Goal: Navigation & Orientation: Find specific page/section

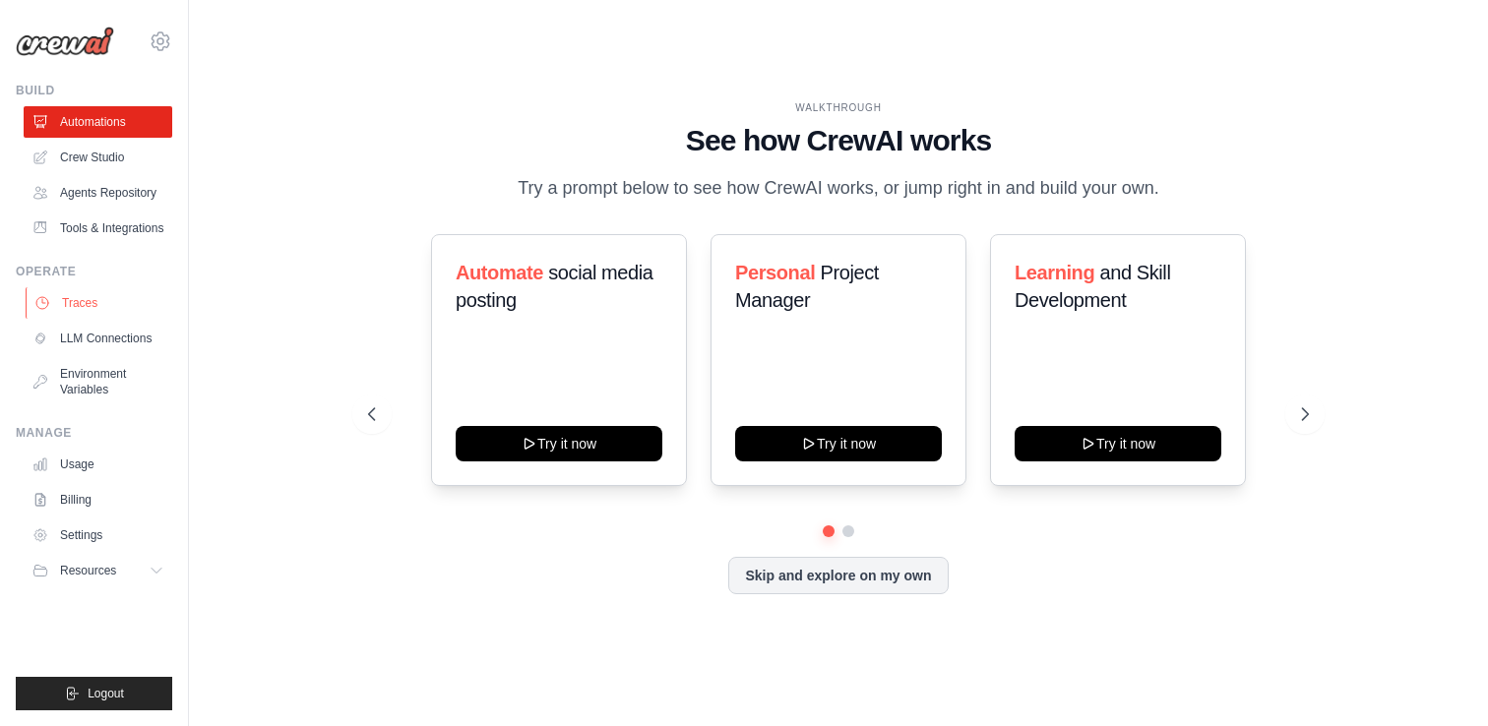
click at [62, 306] on link "Traces" at bounding box center [100, 302] width 149 height 31
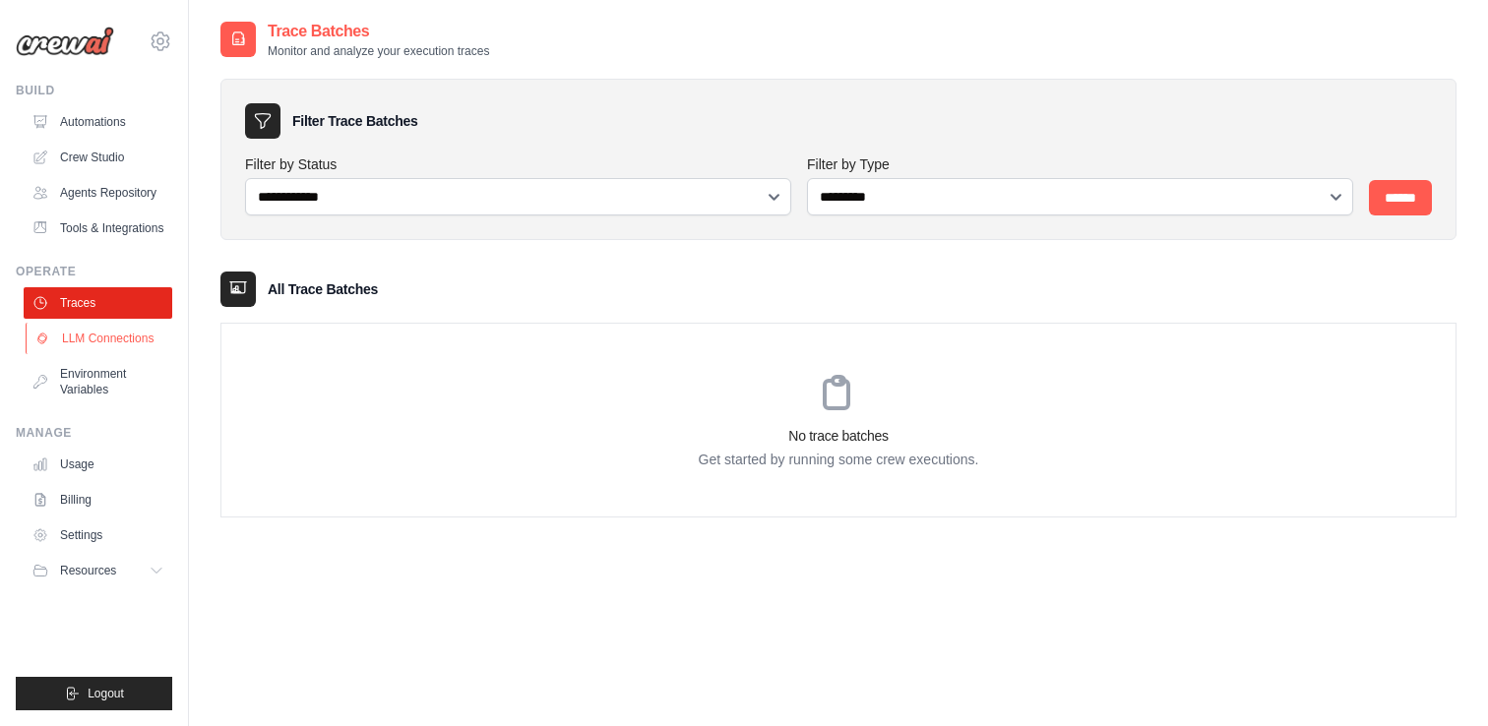
click at [99, 333] on link "LLM Connections" at bounding box center [100, 338] width 149 height 31
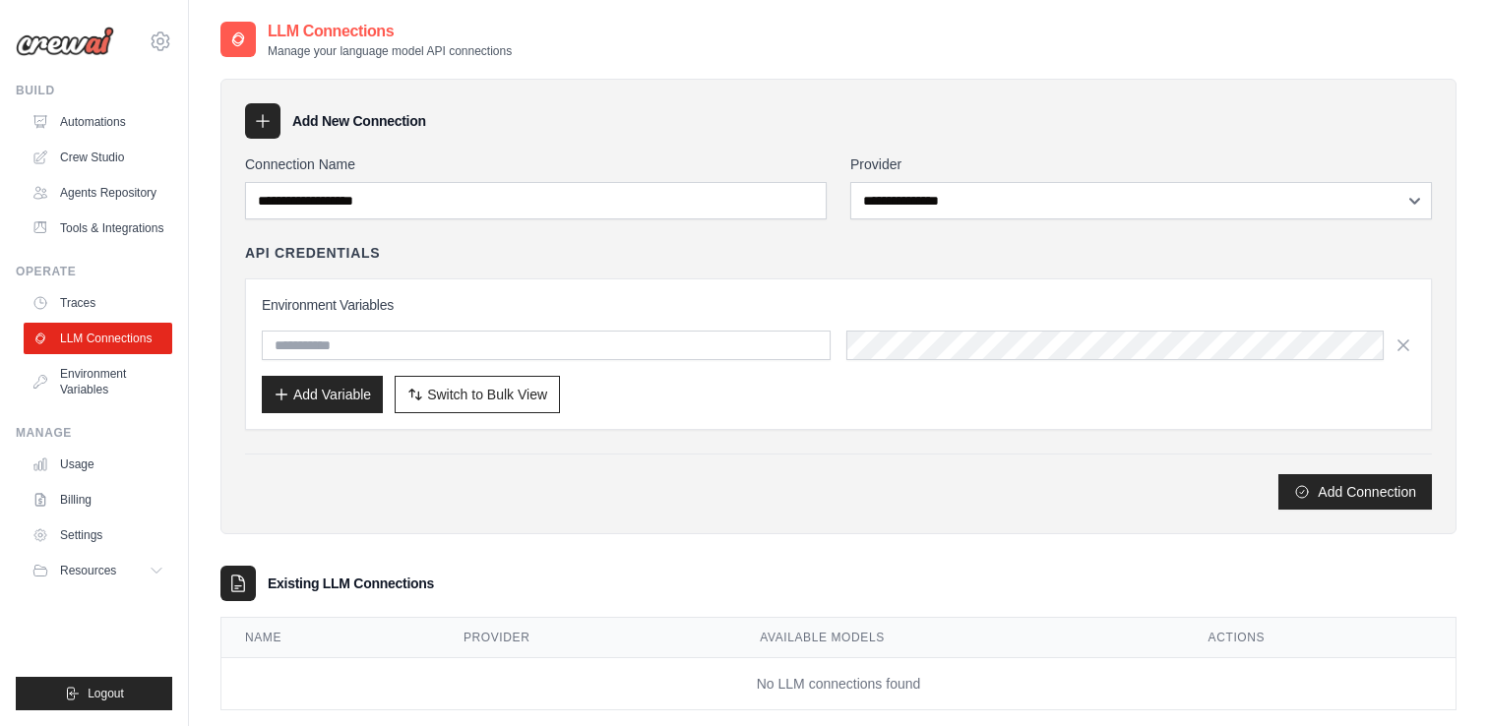
scroll to position [39, 0]
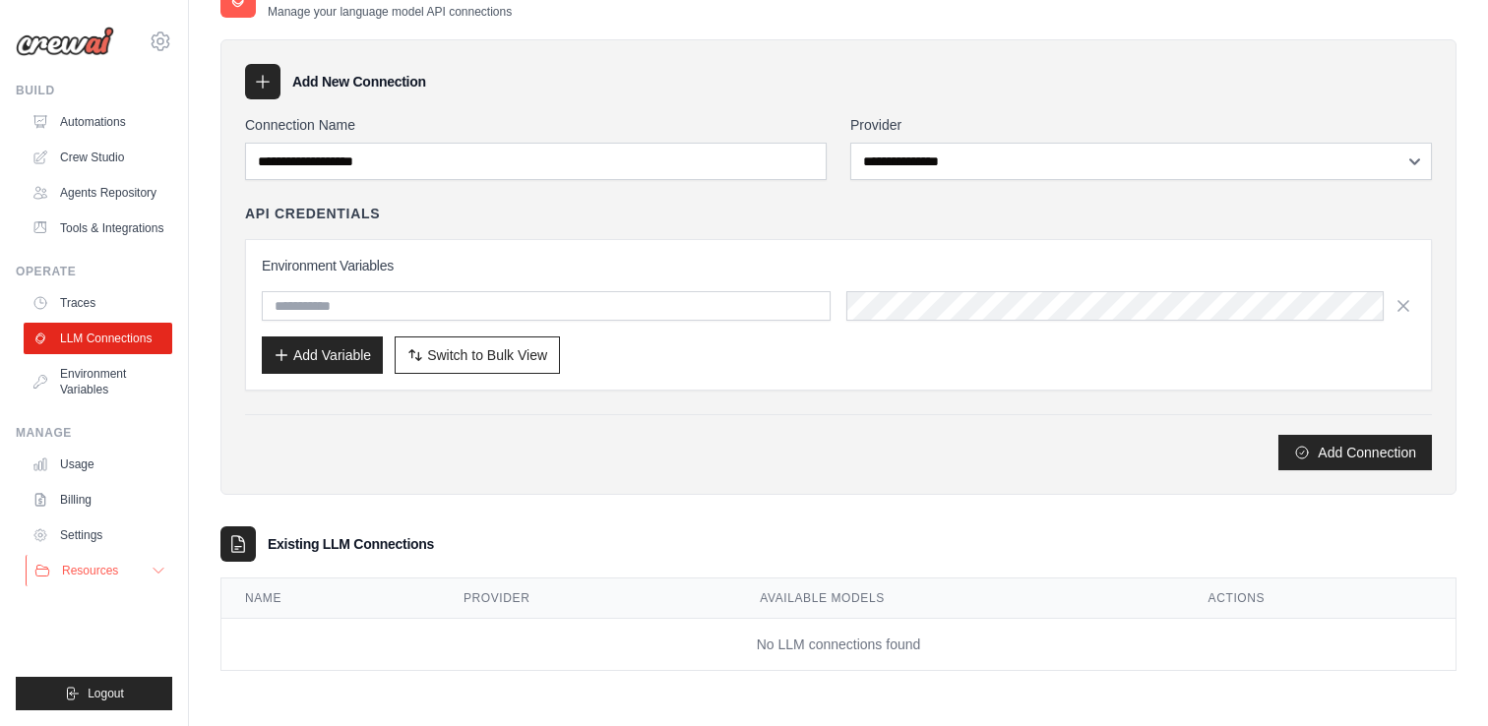
click at [118, 558] on button "Resources" at bounding box center [100, 570] width 149 height 31
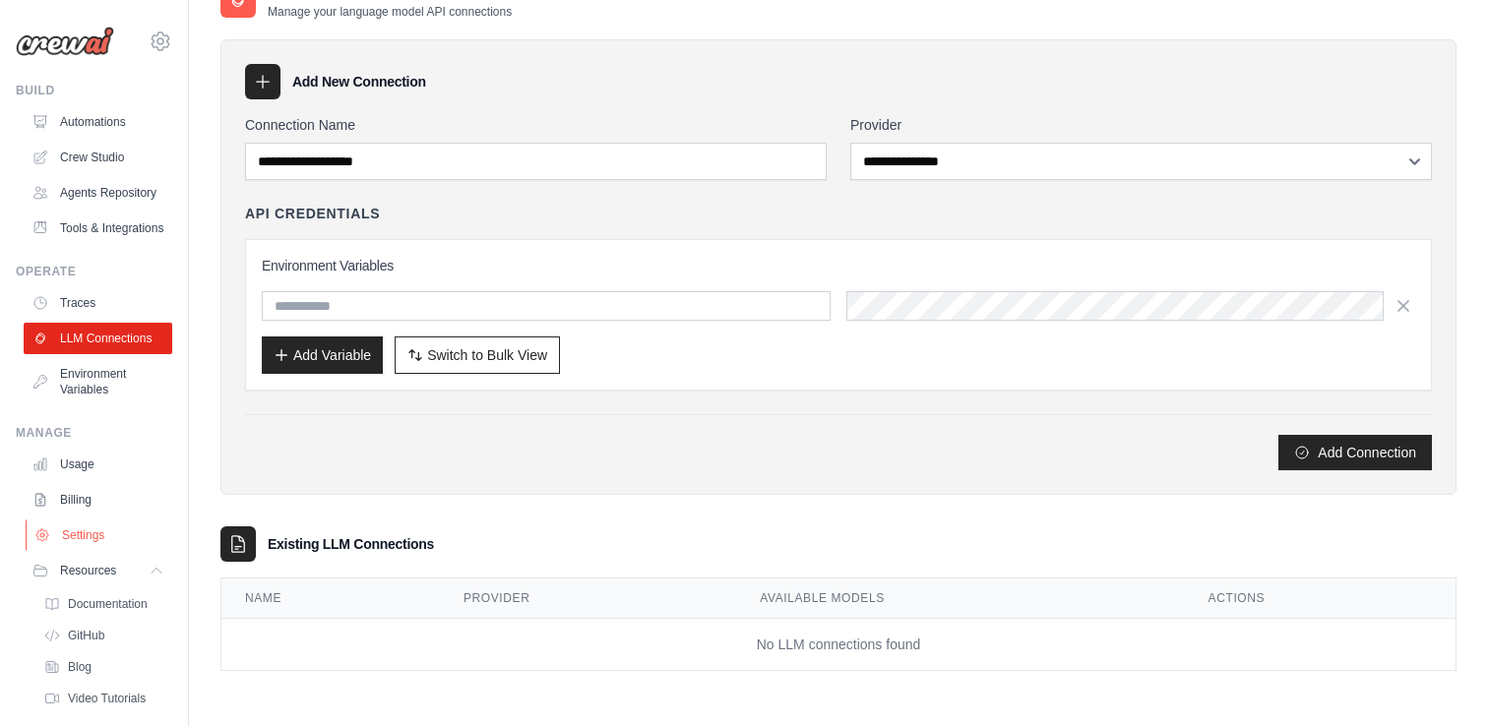
scroll to position [55, 0]
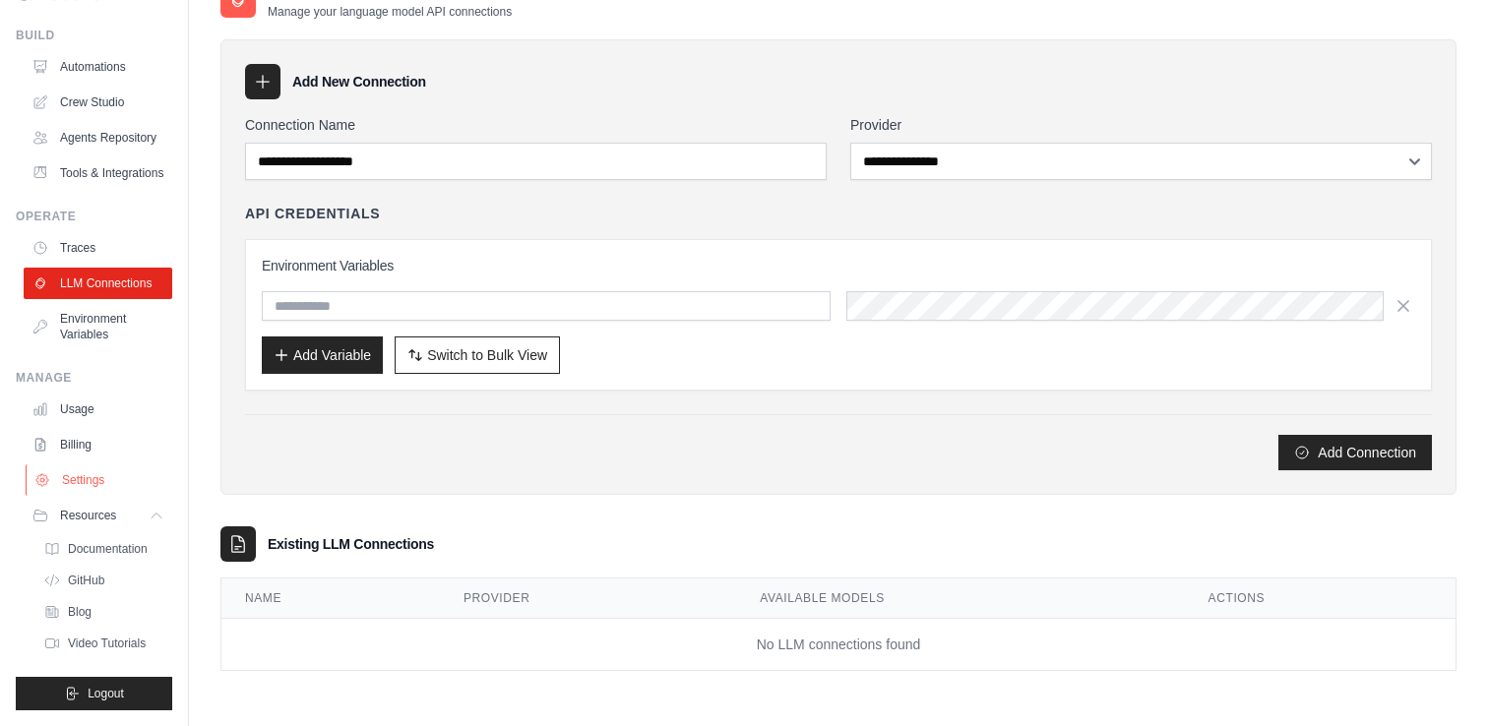
click at [101, 486] on link "Settings" at bounding box center [100, 480] width 149 height 31
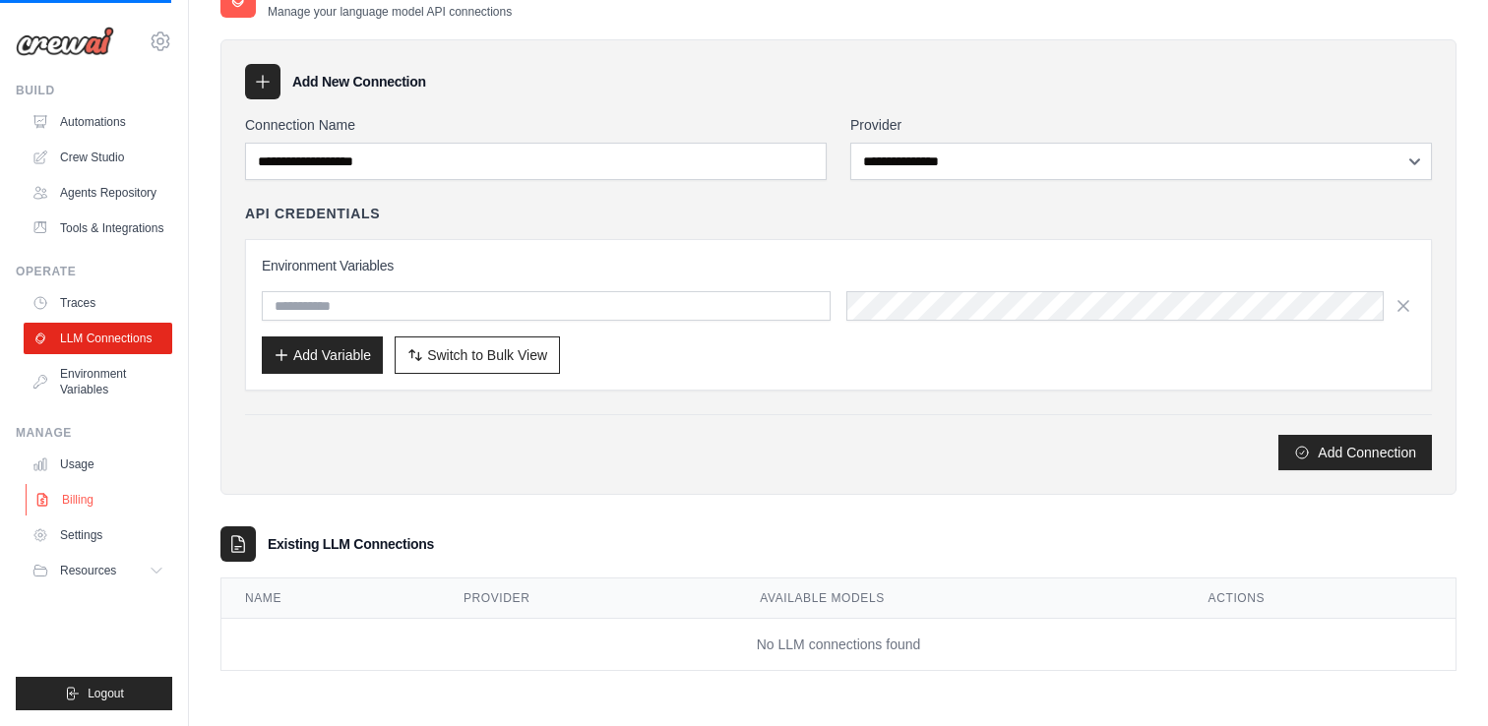
click at [101, 507] on link "Billing" at bounding box center [100, 499] width 149 height 31
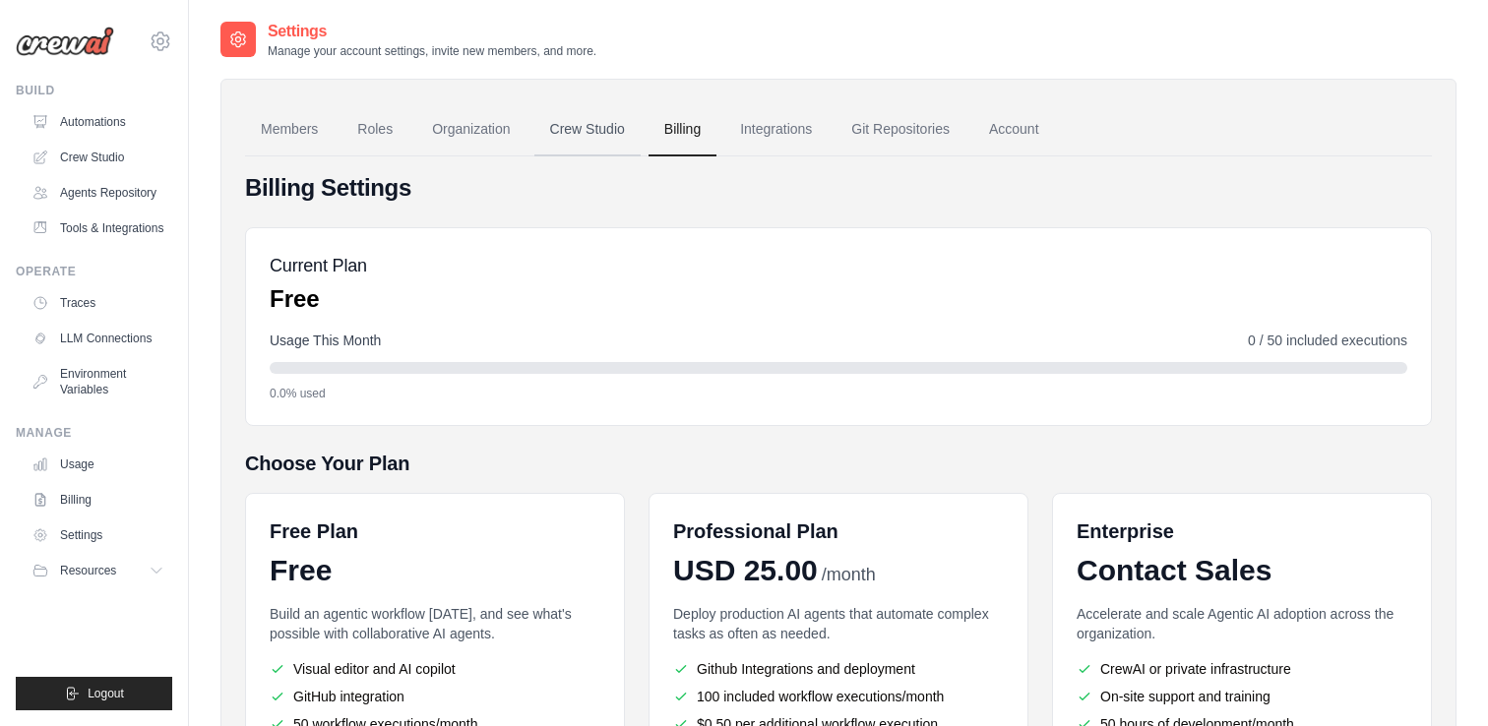
click at [574, 139] on link "Crew Studio" at bounding box center [587, 129] width 106 height 53
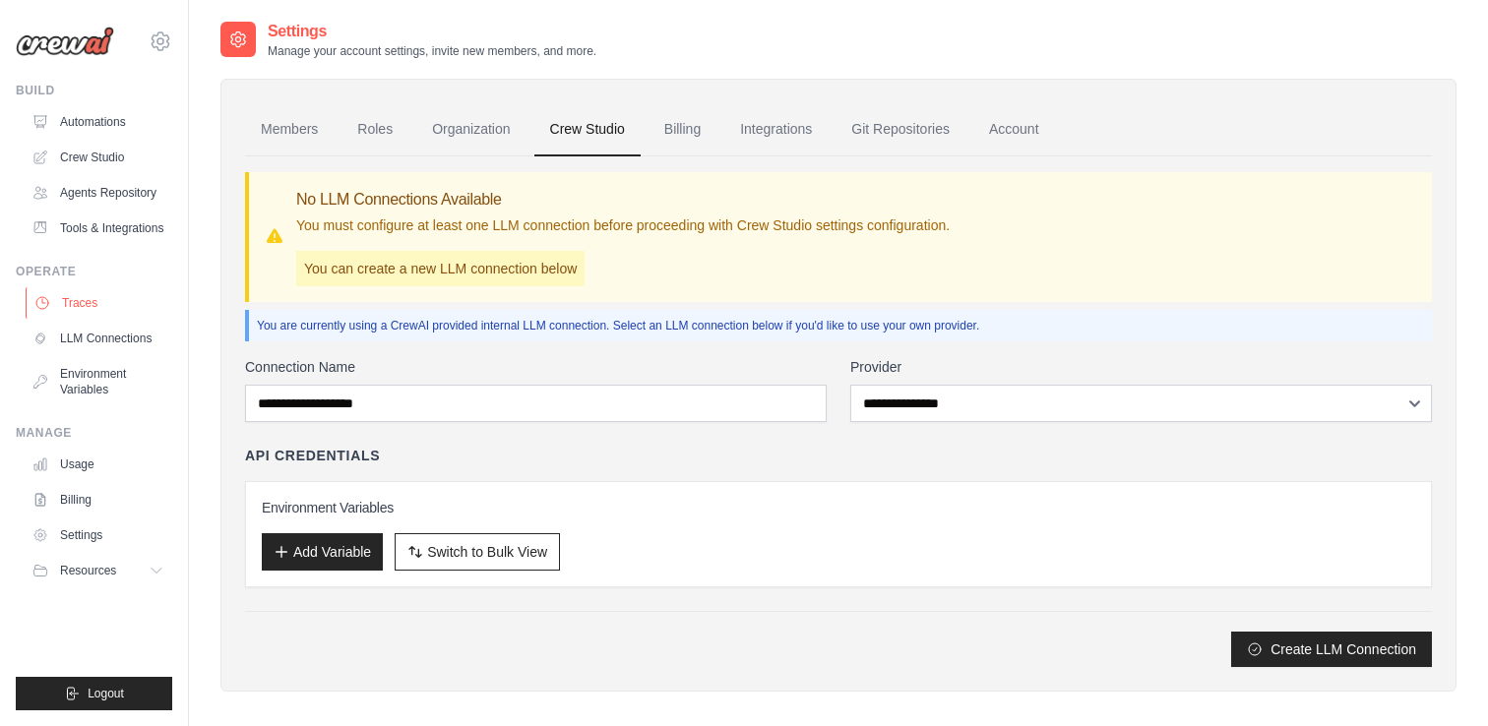
click at [81, 305] on link "Traces" at bounding box center [100, 302] width 149 height 31
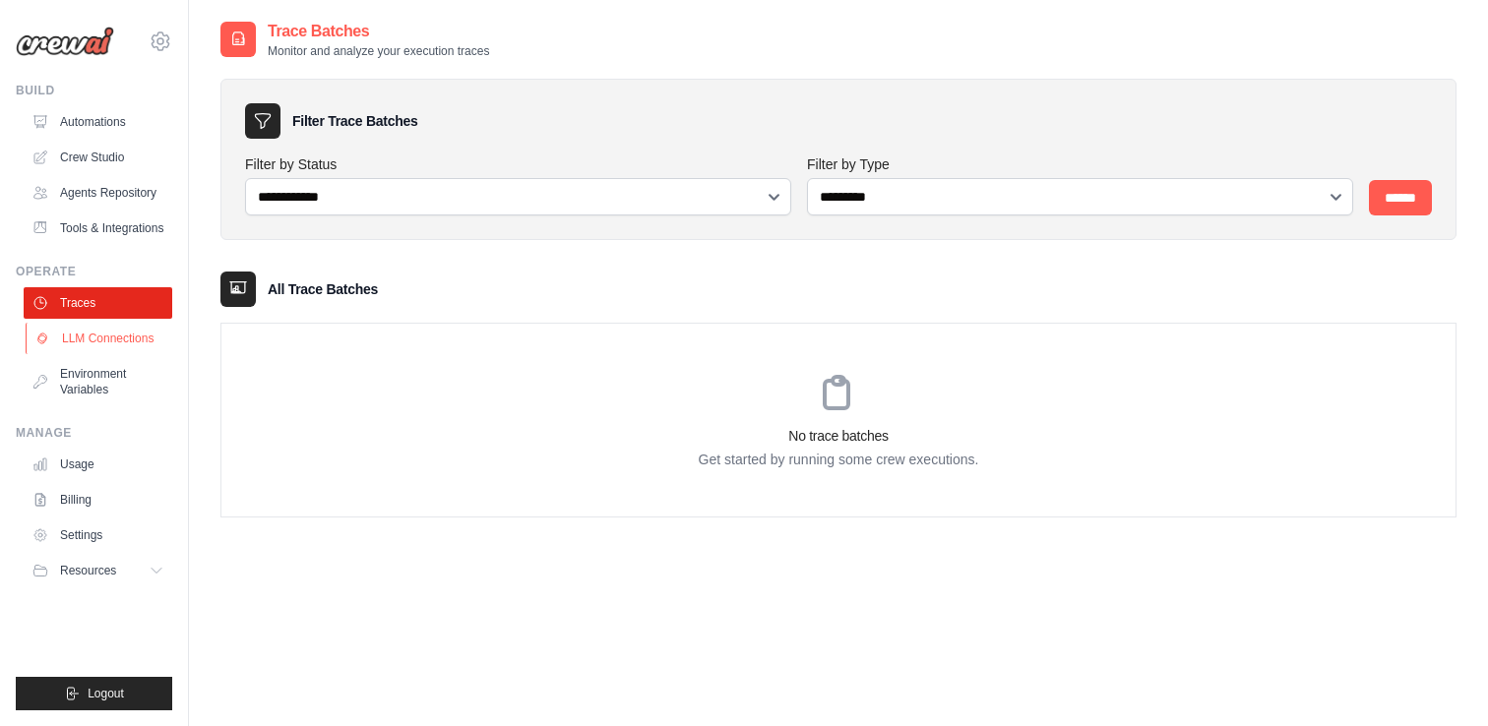
click at [91, 335] on link "LLM Connections" at bounding box center [100, 338] width 149 height 31
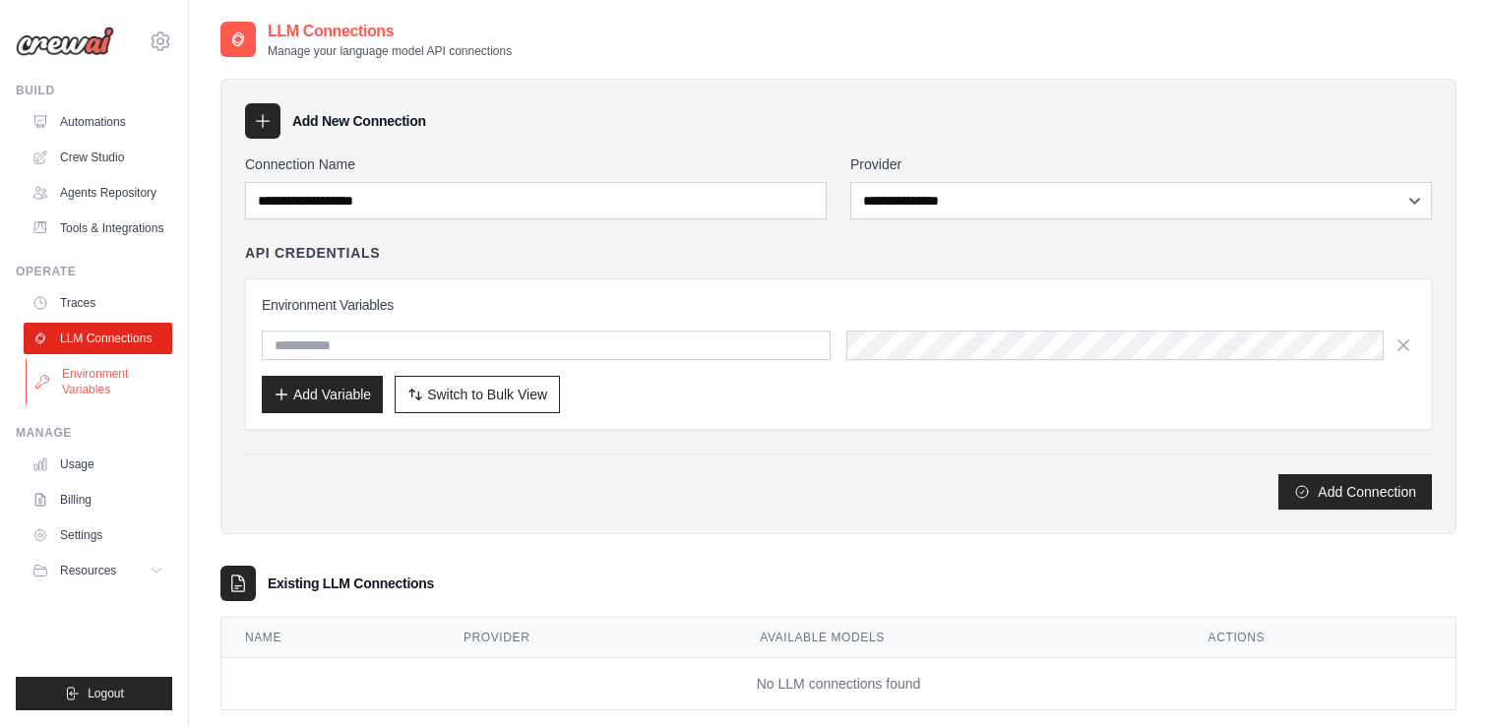
click at [93, 388] on link "Environment Variables" at bounding box center [100, 381] width 149 height 47
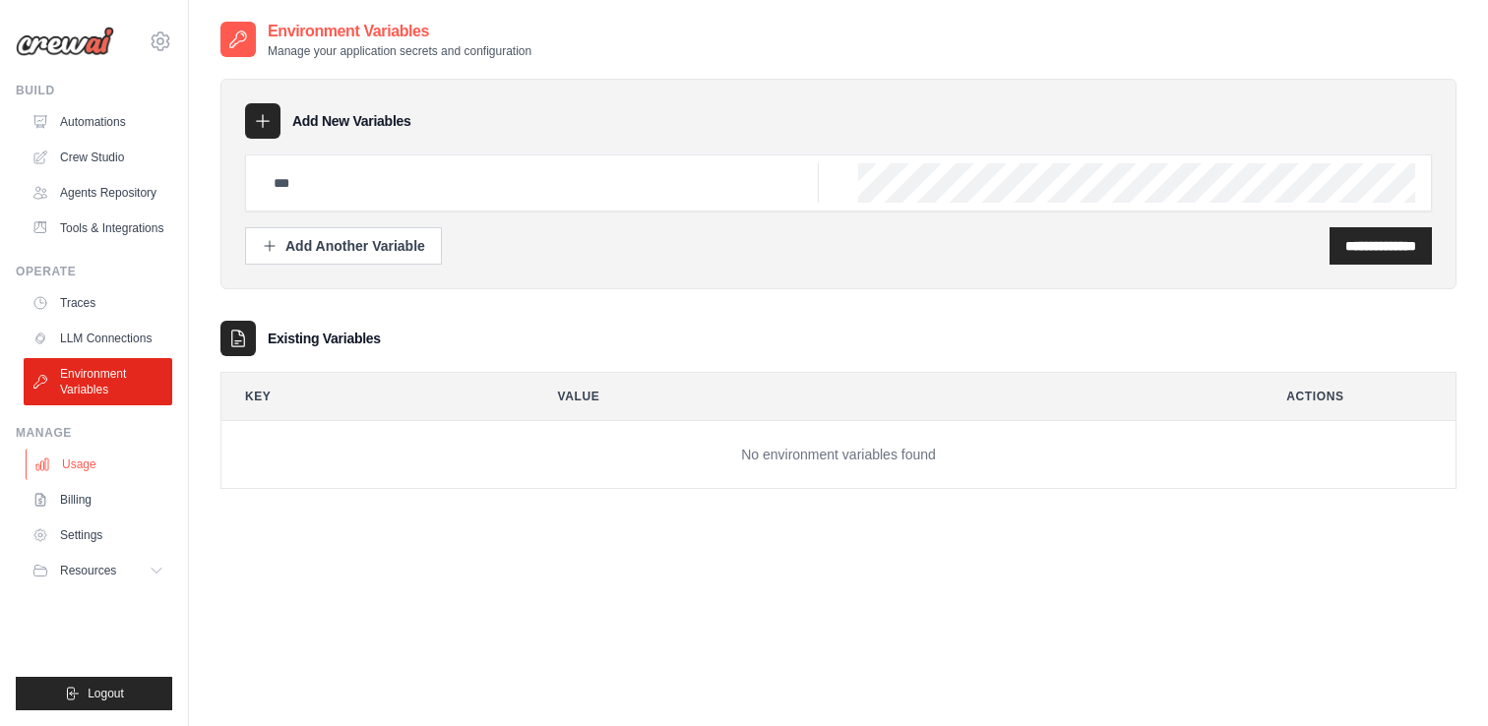
click at [97, 450] on link "Usage" at bounding box center [100, 464] width 149 height 31
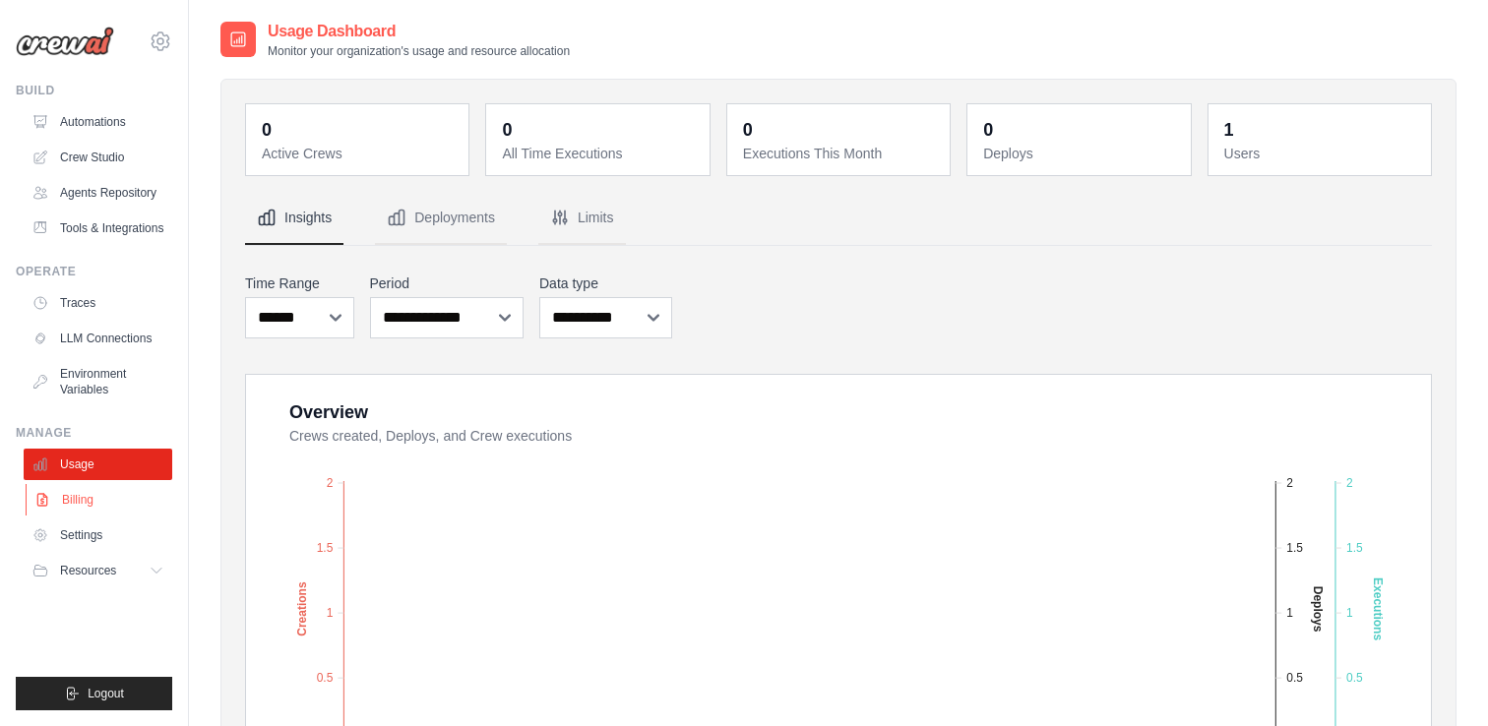
click at [100, 500] on link "Billing" at bounding box center [100, 499] width 149 height 31
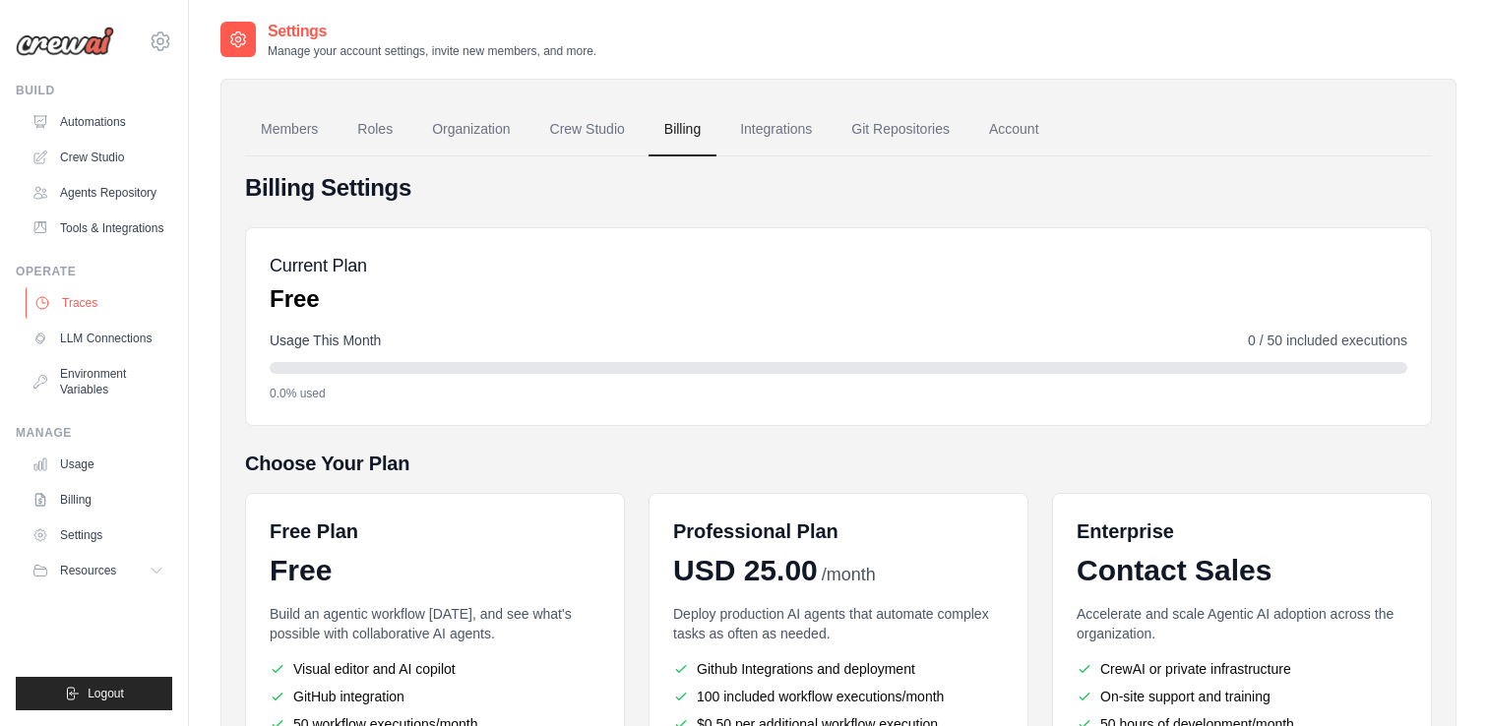
click at [87, 306] on link "Traces" at bounding box center [100, 302] width 149 height 31
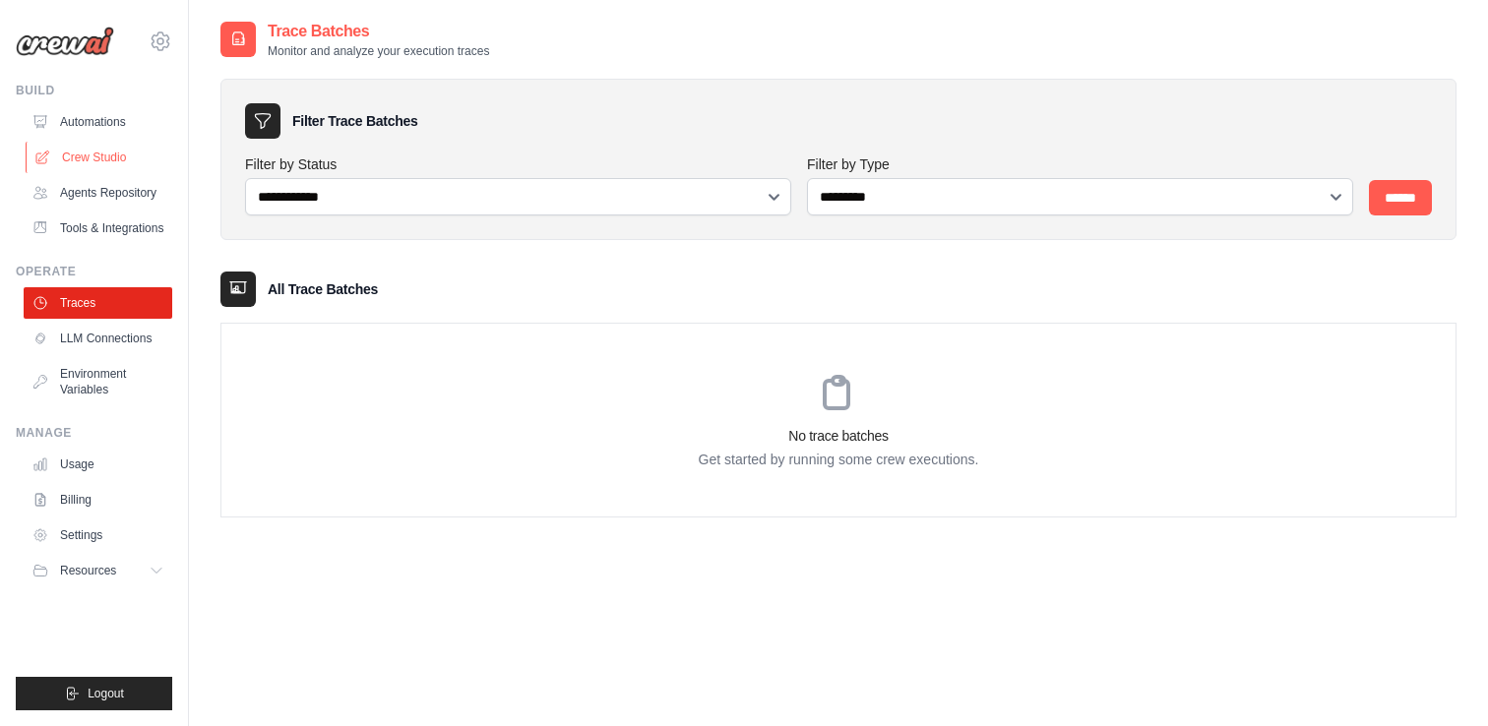
click at [114, 162] on link "Crew Studio" at bounding box center [100, 157] width 149 height 31
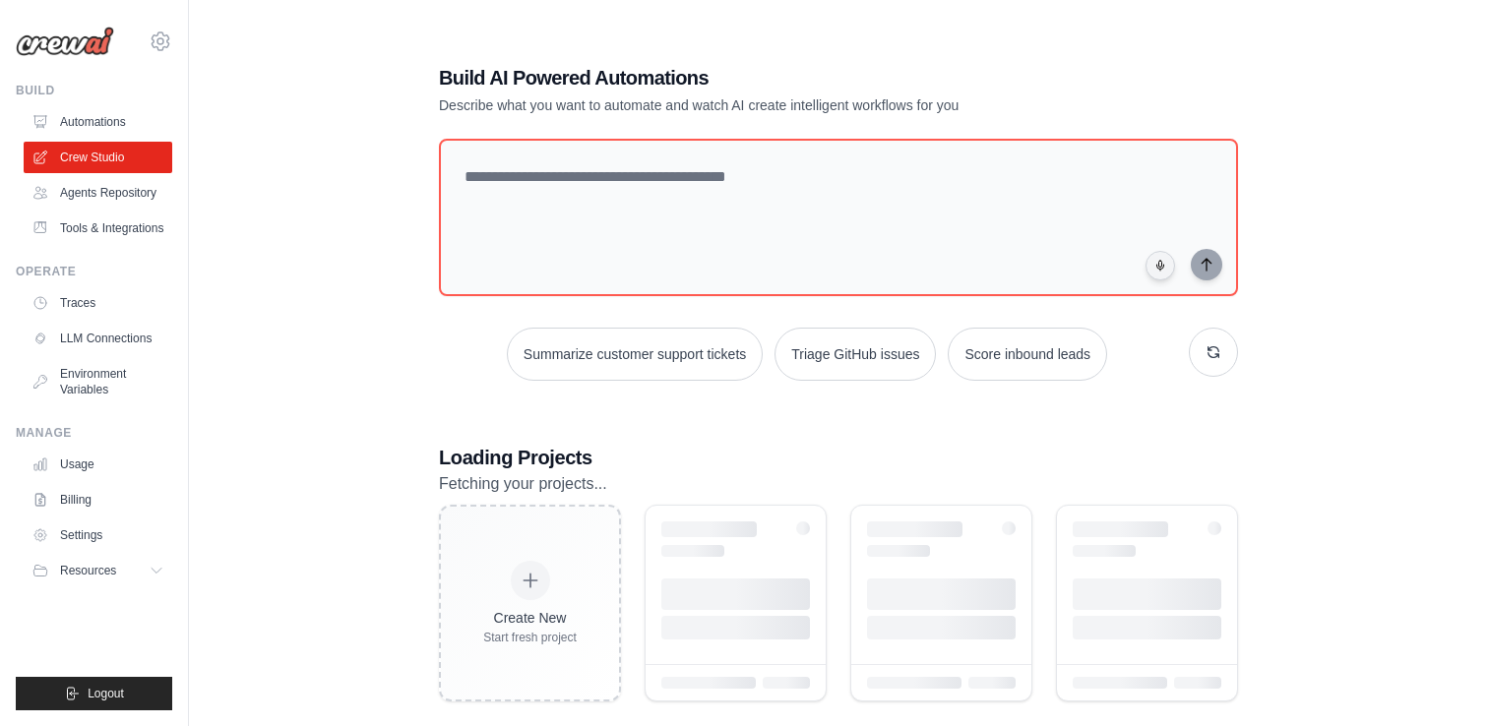
click at [118, 199] on link "Agents Repository" at bounding box center [98, 192] width 149 height 31
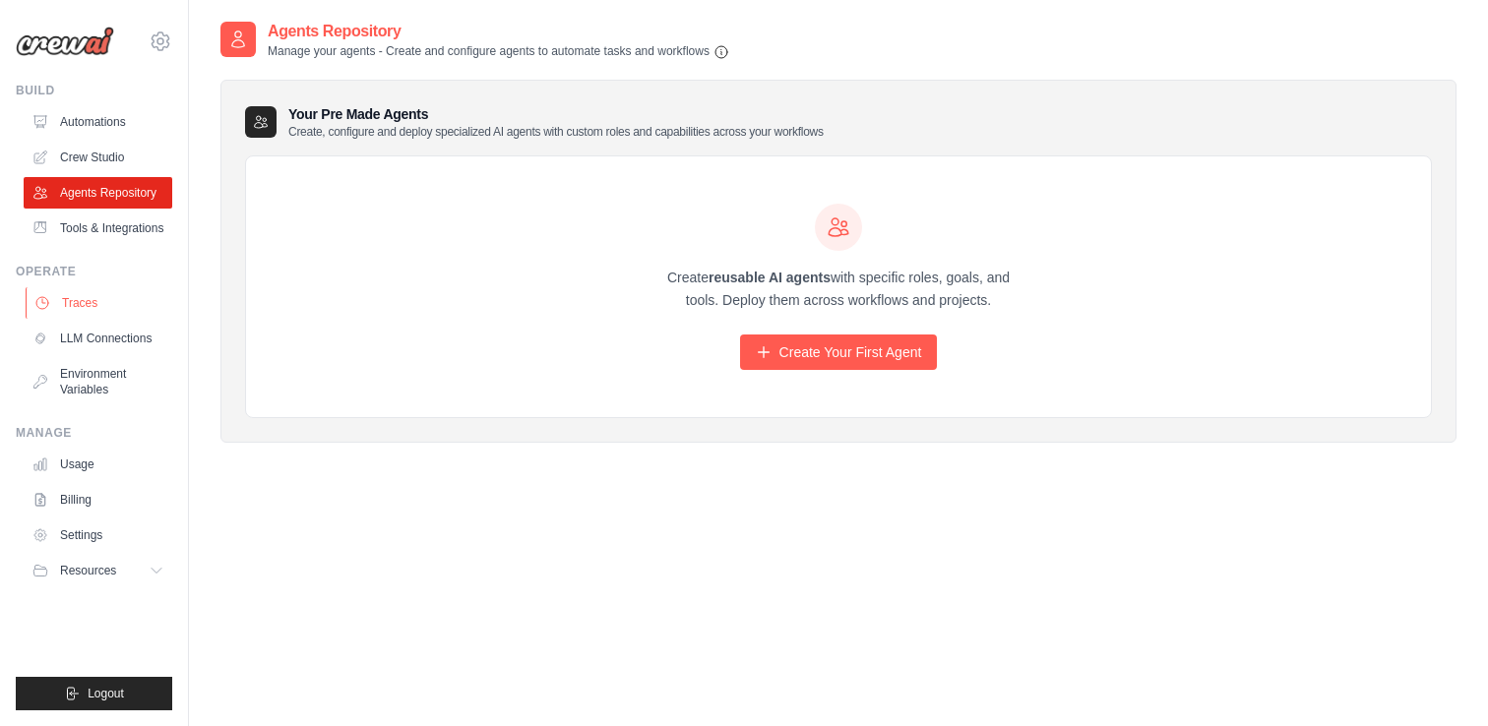
click at [125, 296] on link "Traces" at bounding box center [100, 302] width 149 height 31
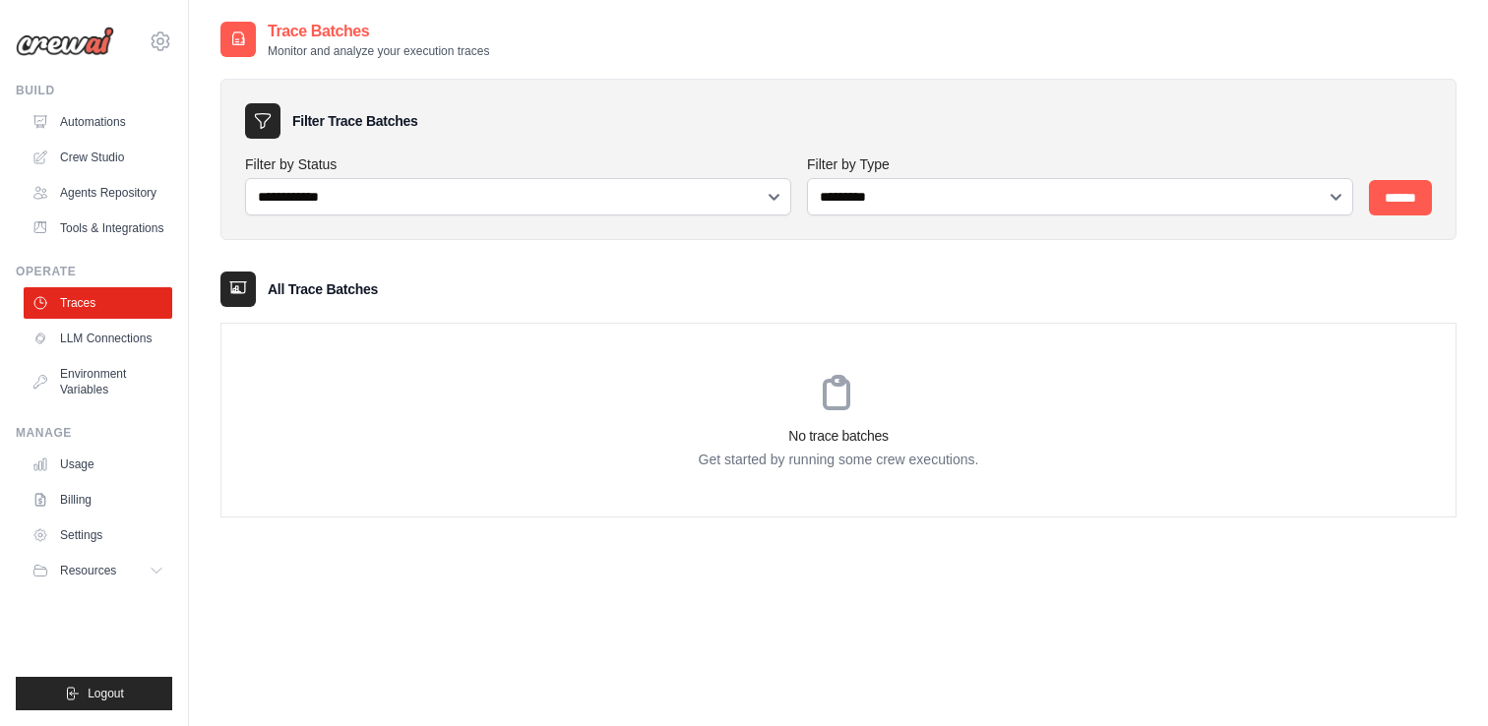
click at [408, 399] on div "No trace batches Get started by running some crew executions." at bounding box center [838, 420] width 1234 height 193
click at [846, 429] on h3 "No trace batches" at bounding box center [838, 436] width 1234 height 20
click at [815, 392] on icon at bounding box center [838, 394] width 47 height 47
